Goal: Information Seeking & Learning: Learn about a topic

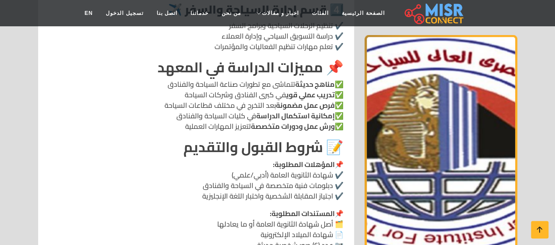
scroll to position [817, 0]
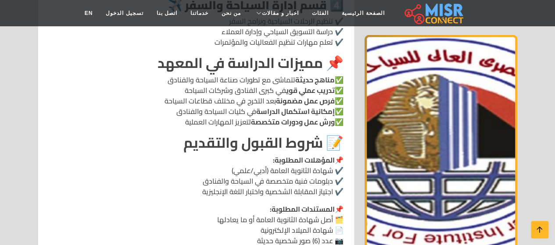
click at [207, 154] on p "📌 المؤهلات المطلوبة: ✔️ شهادة الثانوية العامة (أدبي/علمي) ✔️ دبلومات فنية متخصص…" at bounding box center [196, 175] width 295 height 42
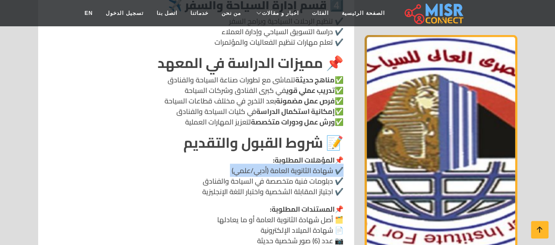
click at [207, 154] on p "📌 المؤهلات المطلوبة: ✔️ شهادة الثانوية العامة (أدبي/علمي) ✔️ دبلومات فنية متخصص…" at bounding box center [196, 175] width 295 height 42
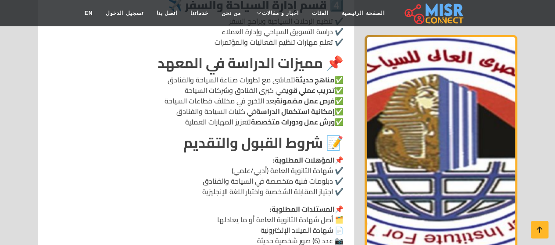
click at [213, 168] on div "المعهد الفني للسياحة والفنادق بالمطرية 📍 العنوان: الشارع الجديد، مساكن [GEOGRAP…" at bounding box center [196, 60] width 295 height 919
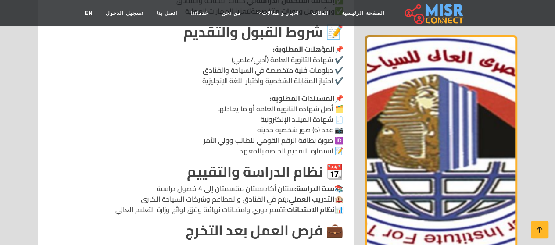
scroll to position [929, 0]
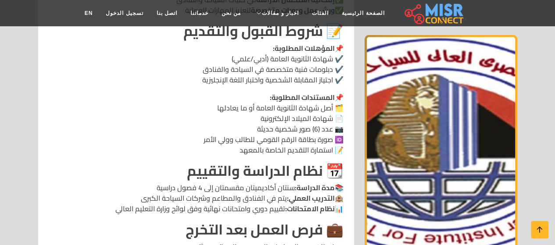
click at [167, 182] on p "📚 مدة الدراسة: سنتان أكاديميتان مقسمتان إلى 4 فصول دراسية 🏨 التدريب العملي: يتم…" at bounding box center [196, 198] width 295 height 32
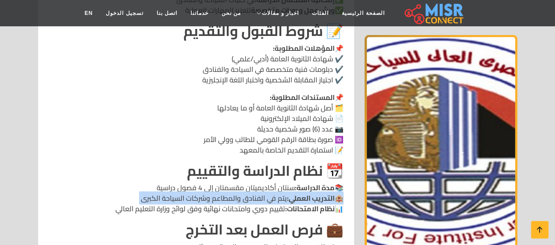
click at [167, 182] on p "📚 مدة الدراسة: سنتان أكاديميتان مقسمتان إلى 4 فصول دراسية 🏨 التدريب العملي: يتم…" at bounding box center [196, 198] width 295 height 32
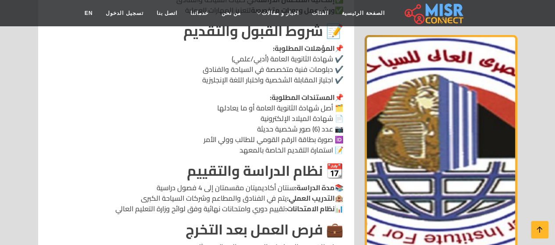
click at [135, 162] on h2 "📆 نظام الدراسة والتقييم" at bounding box center [196, 170] width 295 height 17
click at [274, 182] on p "📚 مدة الدراسة: سنتان أكاديميتان مقسمتان إلى 4 فصول دراسية 🏨 التدريب العملي: يتم…" at bounding box center [196, 198] width 295 height 32
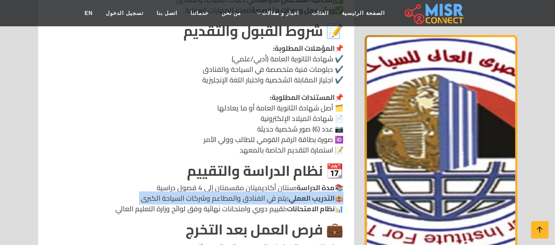
click at [274, 182] on p "📚 مدة الدراسة: سنتان أكاديميتان مقسمتان إلى 4 فصول دراسية 🏨 التدريب العملي: يتم…" at bounding box center [196, 198] width 295 height 32
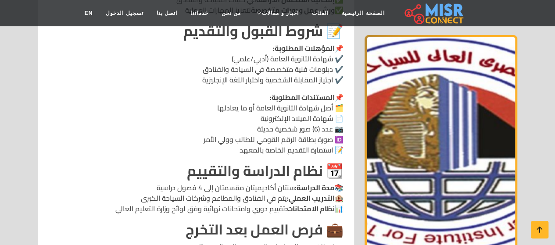
click at [268, 182] on p "📚 مدة الدراسة: سنتان أكاديميتان مقسمتان إلى 4 فصول دراسية 🏨 التدريب العملي: يتم…" at bounding box center [196, 198] width 295 height 32
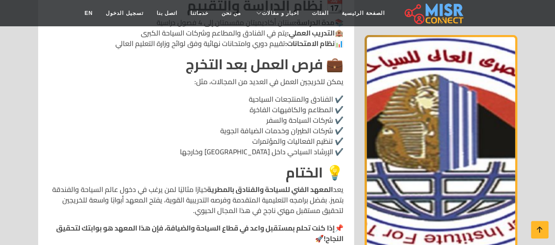
scroll to position [1094, 0]
click at [268, 221] on strong "إذا كنت تحلم بمستقبل واعد في قطاع السياحة والضيافة، فإن هذا المعهد هو بوابتك لت…" at bounding box center [199, 233] width 287 height 24
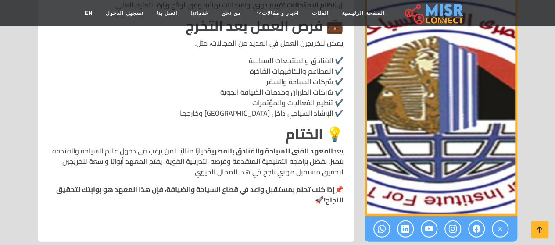
scroll to position [1137, 0]
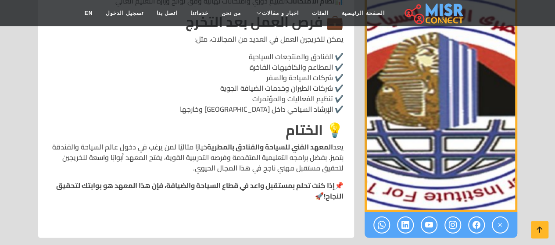
click at [175, 142] on p "يعد المعهد الفني للسياحة والفنادق بالمطرية خيارًا مثاليًا لمن يرغب في دخول عالم…" at bounding box center [196, 158] width 295 height 32
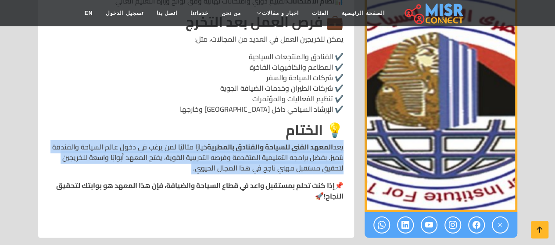
click at [175, 142] on p "يعد المعهد الفني للسياحة والفنادق بالمطرية خيارًا مثاليًا لمن يرغب في دخول عالم…" at bounding box center [196, 158] width 295 height 32
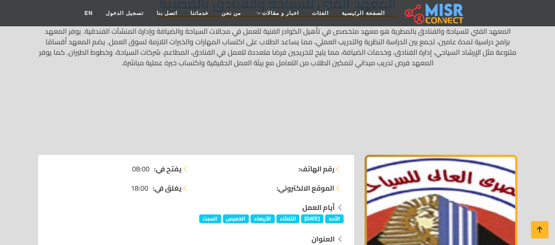
scroll to position [0, 0]
